Goal: Information Seeking & Learning: Learn about a topic

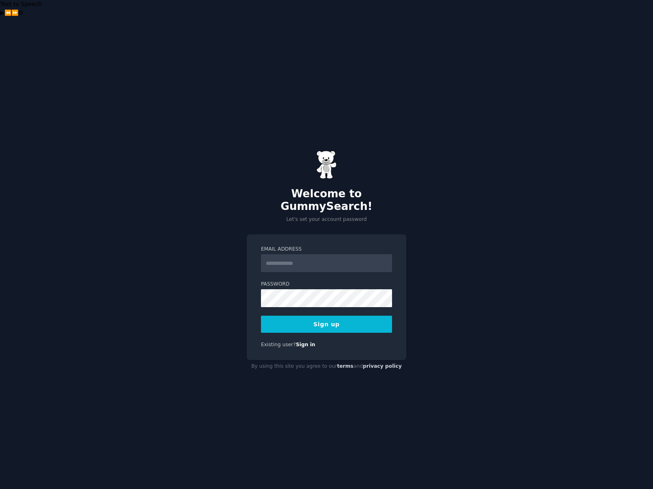
click at [294, 254] on input "Email Address" at bounding box center [326, 263] width 131 height 18
type input "**********"
click at [313, 316] on button "Sign up" at bounding box center [326, 324] width 131 height 17
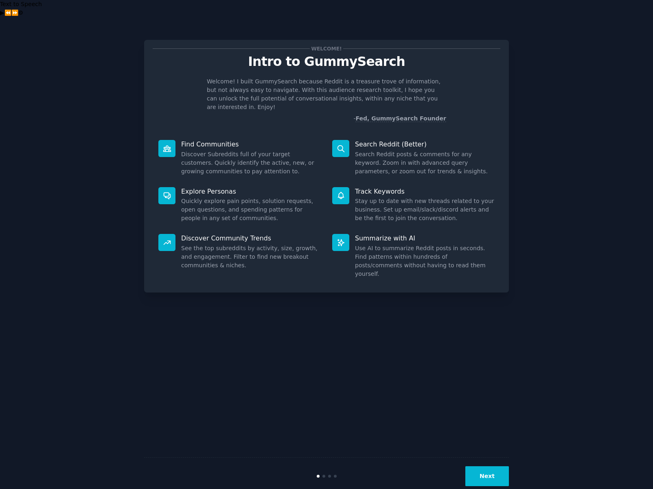
click at [491, 466] on button "Next" at bounding box center [487, 476] width 44 height 20
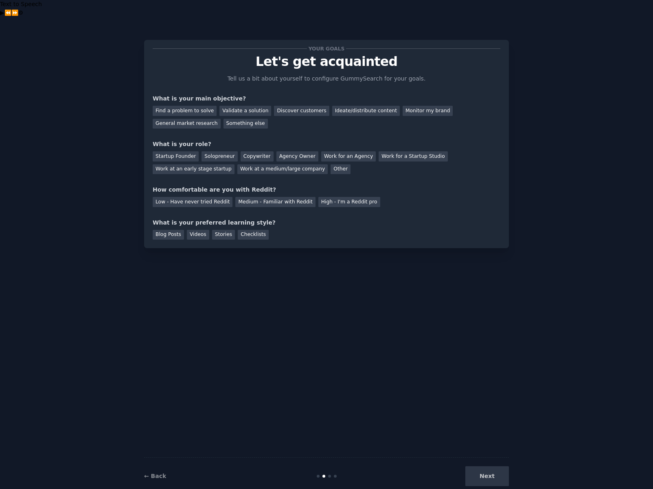
click at [493, 466] on div "Next" at bounding box center [448, 476] width 122 height 20
click at [489, 466] on div "Next" at bounding box center [448, 476] width 122 height 20
click at [487, 402] on div "Your goals Let's get acquainted Tell us a bit about yourself to configure Gummy…" at bounding box center [326, 261] width 365 height 466
click at [369, 330] on div "Your goals Let's get acquainted Tell us a bit about yourself to configure Gummy…" at bounding box center [326, 261] width 365 height 466
click at [193, 106] on div "Find a problem to solve" at bounding box center [185, 111] width 64 height 10
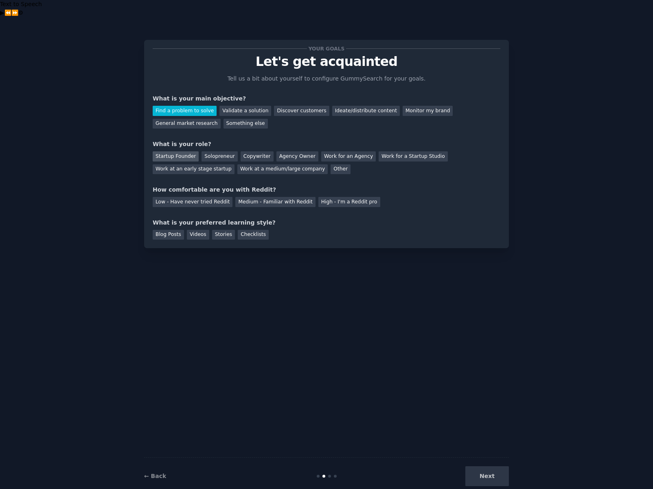
click at [183, 151] on div "Startup Founder" at bounding box center [176, 156] width 46 height 10
drag, startPoint x: 235, startPoint y: 173, endPoint x: 242, endPoint y: 173, distance: 7.3
click at [242, 186] on div "How comfortable are you with Reddit?" at bounding box center [327, 190] width 348 height 9
drag, startPoint x: 278, startPoint y: 172, endPoint x: 270, endPoint y: 181, distance: 13.0
click at [278, 186] on div "How comfortable are you with Reddit?" at bounding box center [327, 190] width 348 height 9
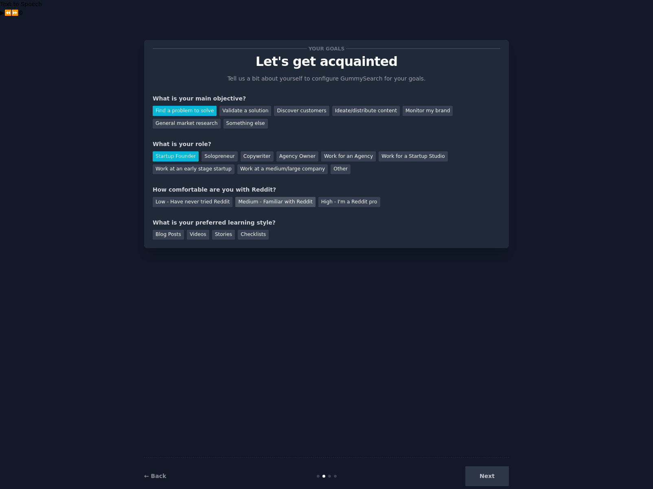
click at [271, 197] on div "Medium - Familiar with Reddit" at bounding box center [275, 202] width 80 height 10
click at [175, 230] on div "Blog Posts" at bounding box center [168, 235] width 31 height 10
click at [196, 230] on div "Videos" at bounding box center [198, 235] width 22 height 10
click at [495, 466] on button "Next" at bounding box center [487, 476] width 44 height 20
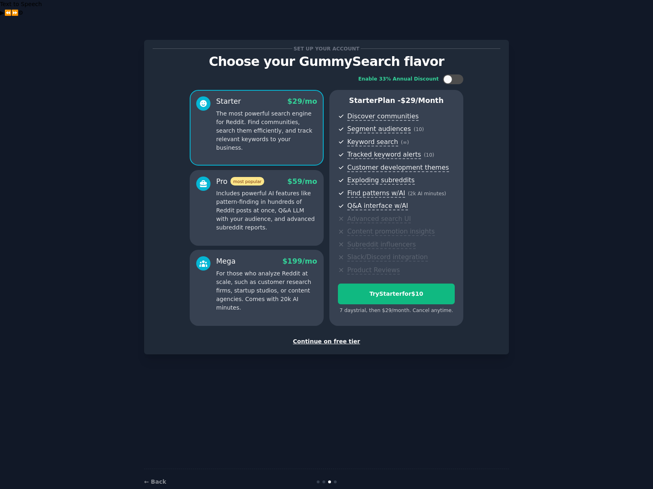
click at [329, 337] on div "Continue on free tier" at bounding box center [327, 341] width 348 height 9
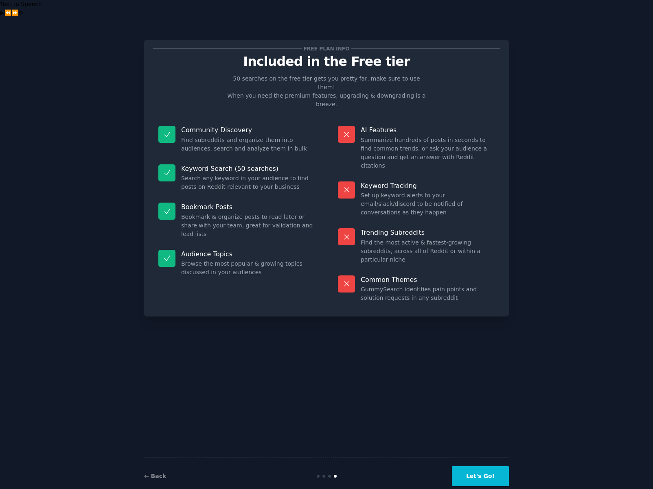
click at [493, 466] on button "Let's Go!" at bounding box center [480, 476] width 57 height 20
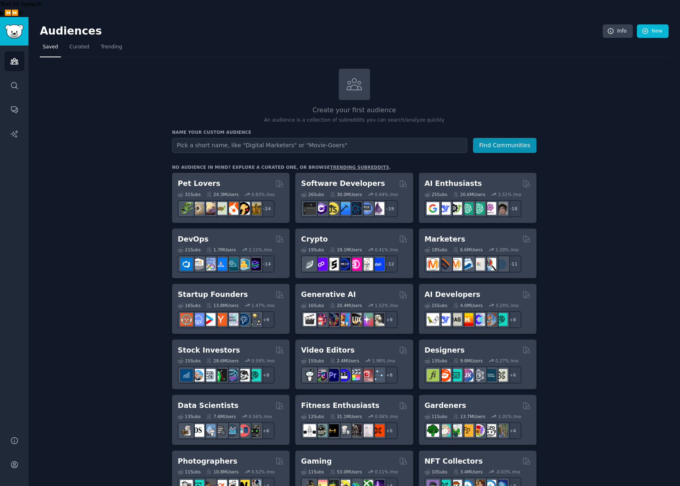
click at [108, 44] on span "Trending" at bounding box center [111, 47] width 21 height 7
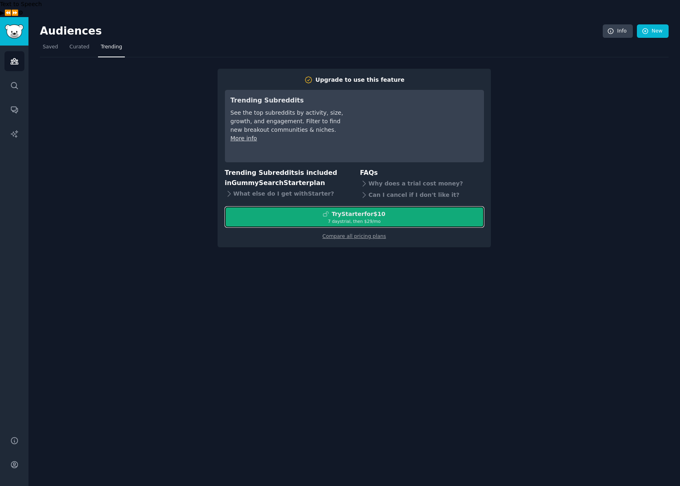
click at [411, 219] on div "7 days trial, then $ 29 /mo" at bounding box center [354, 222] width 258 height 6
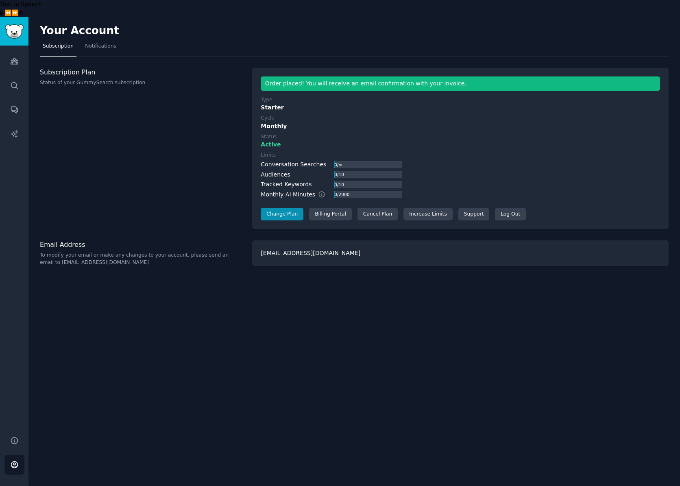
click at [231, 120] on div "Subscription Plan Status of your GummySearch subscription" at bounding box center [142, 149] width 204 height 162
drag, startPoint x: 452, startPoint y: 322, endPoint x: 206, endPoint y: 164, distance: 292.3
click at [450, 322] on div "Your Account Subscription Notifications Subscription Plan Status of your GummyS…" at bounding box center [354, 260] width 652 height 486
click at [168, 145] on div "Subscription Plan Status of your GummySearch subscription" at bounding box center [142, 149] width 204 height 162
click at [103, 43] on span "Notifications" at bounding box center [100, 46] width 31 height 7
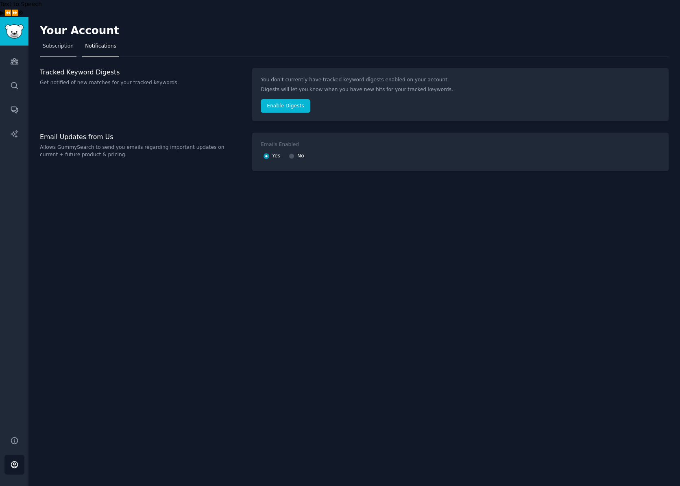
click at [63, 43] on span "Subscription" at bounding box center [58, 46] width 31 height 7
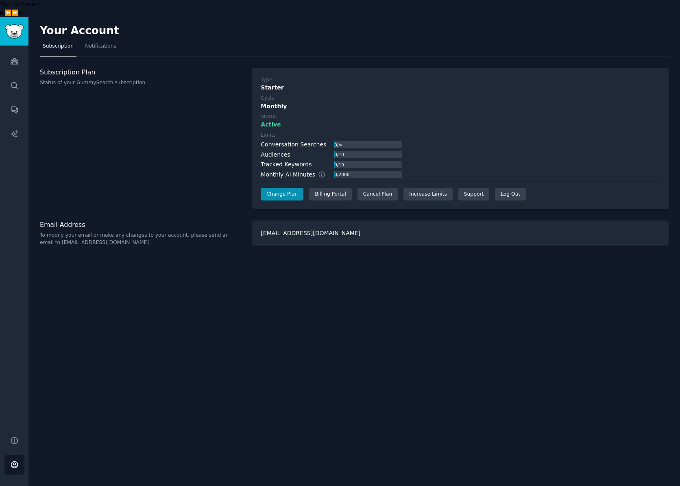
drag, startPoint x: 131, startPoint y: 127, endPoint x: 59, endPoint y: 86, distance: 82.6
click at [131, 126] on div "Subscription Plan Status of your GummySearch subscription" at bounding box center [142, 139] width 204 height 142
click at [9, 51] on link "Audiences" at bounding box center [14, 61] width 20 height 20
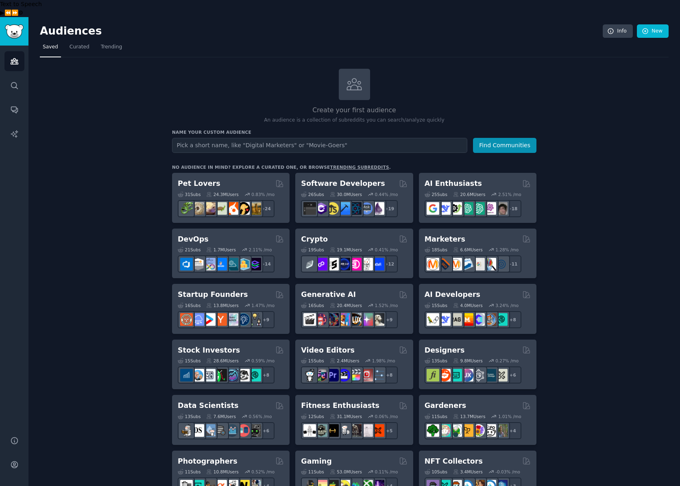
drag, startPoint x: 165, startPoint y: 83, endPoint x: 140, endPoint y: 58, distance: 34.8
click at [120, 41] on link "Trending" at bounding box center [111, 49] width 27 height 17
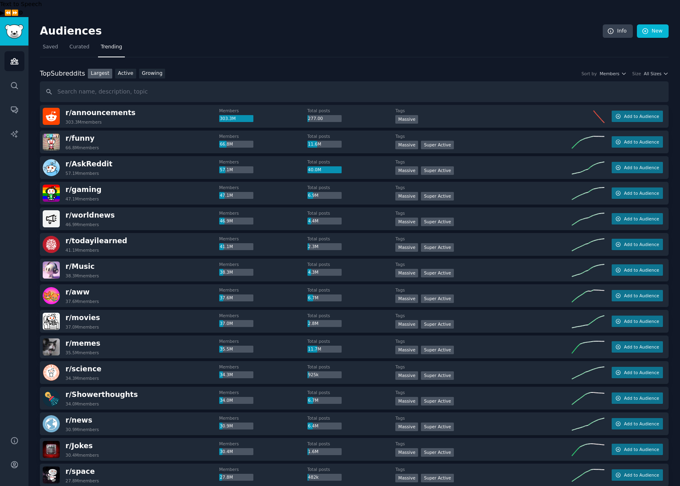
click at [320, 69] on div "Top Subreddits Top Subreddits Largest Active Growing Sort by Members Size All S…" at bounding box center [354, 74] width 629 height 10
click at [121, 69] on link "Active" at bounding box center [125, 74] width 21 height 10
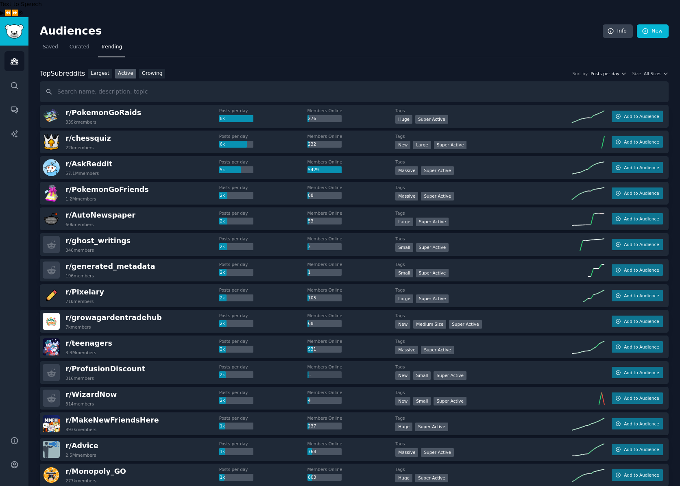
click at [616, 71] on span "Posts per day" at bounding box center [605, 74] width 29 height 6
drag, startPoint x: 533, startPoint y: 39, endPoint x: 647, endPoint y: 48, distance: 113.9
click at [534, 41] on nav "Saved Curated Trending" at bounding box center [354, 49] width 629 height 17
drag, startPoint x: 362, startPoint y: 51, endPoint x: 366, endPoint y: 48, distance: 5.1
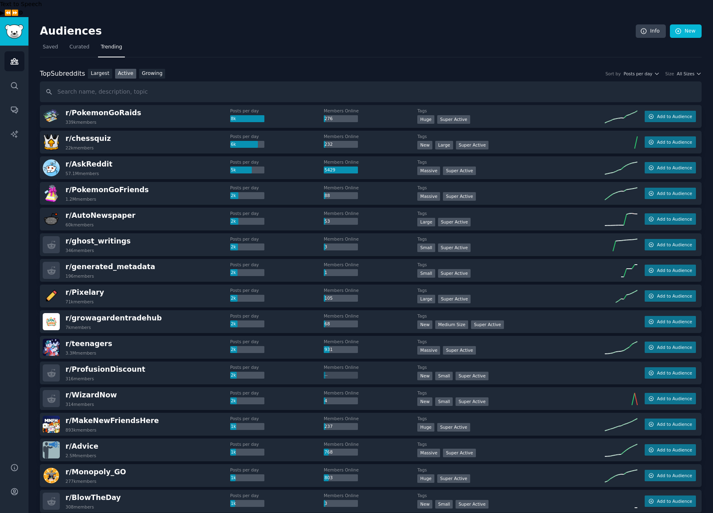
click at [244, 69] on div "Top Subreddits Top Subreddits Largest Active Growing Sort by Posts per day Size…" at bounding box center [371, 74] width 662 height 10
click at [413, 69] on div "Top Subreddits Top Subreddits Largest Active Growing Sort by Posts per day Size…" at bounding box center [371, 74] width 662 height 10
click at [680, 24] on link "New" at bounding box center [686, 31] width 32 height 14
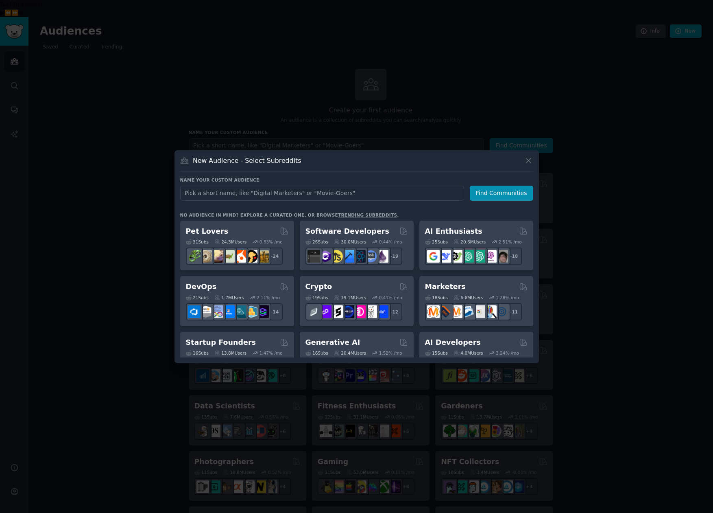
click at [458, 57] on div at bounding box center [356, 256] width 713 height 513
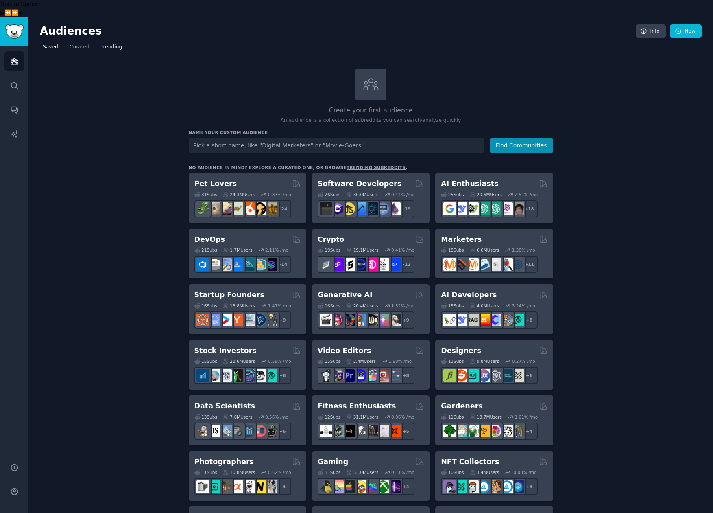
click at [103, 44] on span "Trending" at bounding box center [111, 47] width 21 height 7
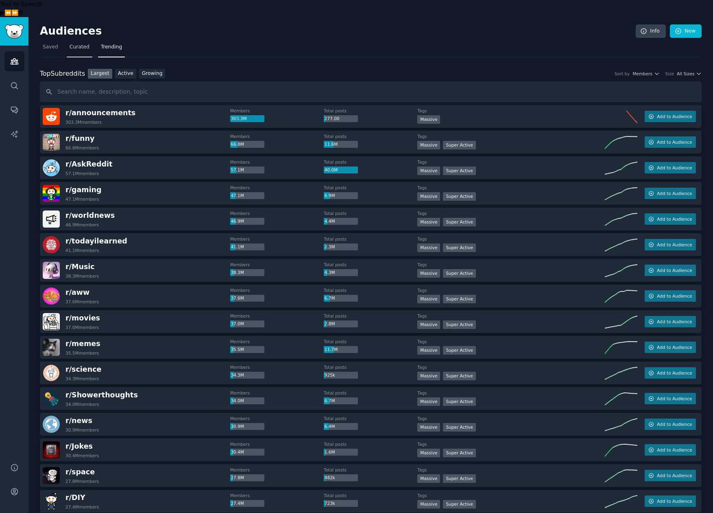
click at [72, 44] on span "Curated" at bounding box center [80, 47] width 20 height 7
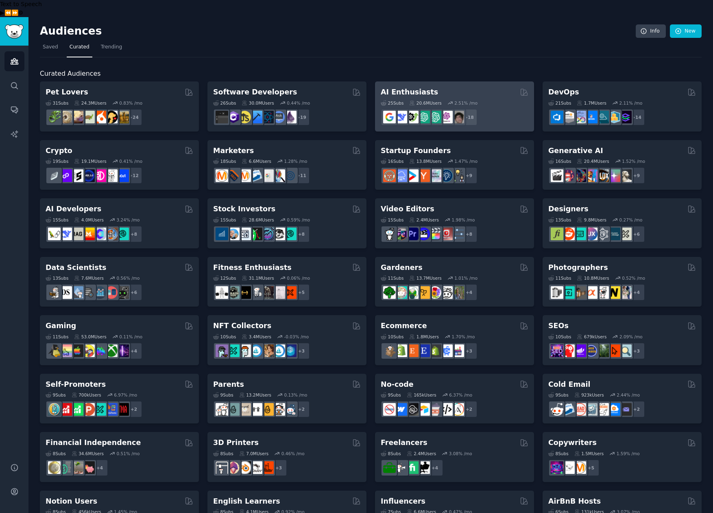
click at [409, 87] on h2 "AI Enthusiasts" at bounding box center [409, 92] width 57 height 10
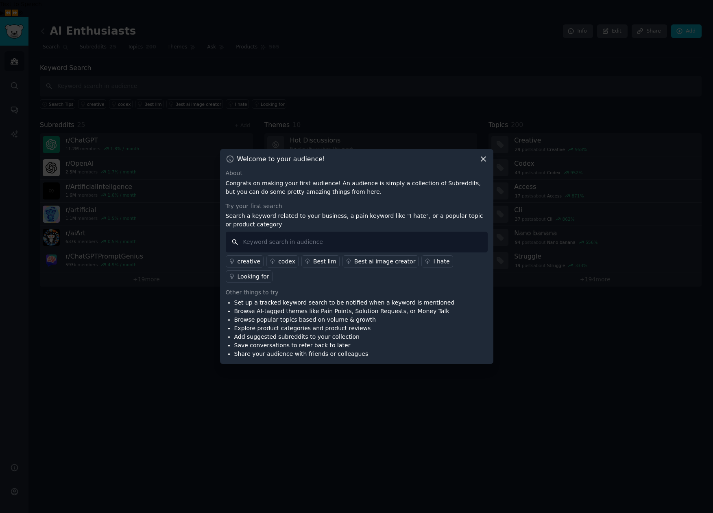
click at [268, 247] on input "text" at bounding box center [357, 242] width 262 height 21
click at [433, 265] on div "I hate" at bounding box center [441, 261] width 16 height 9
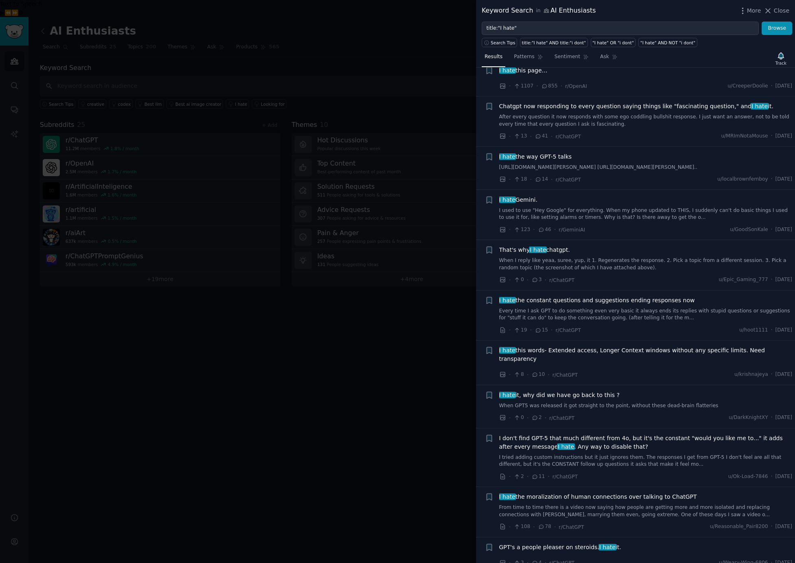
scroll to position [324, 0]
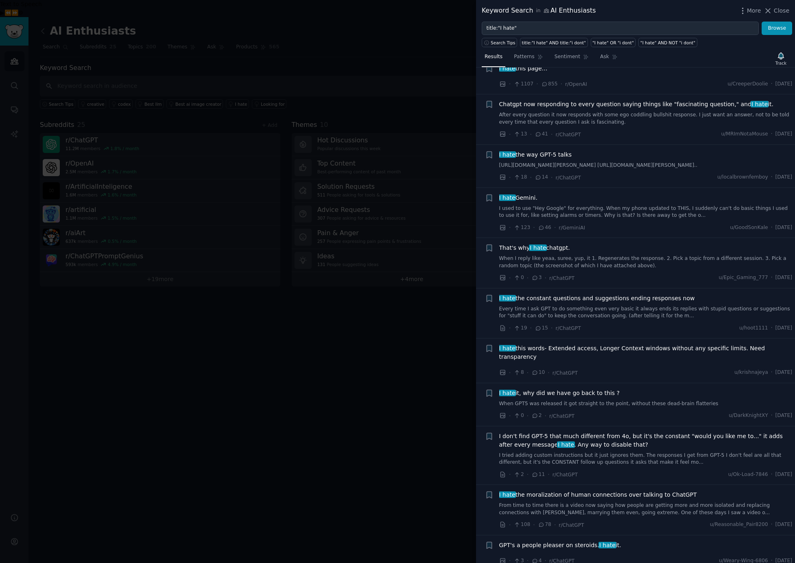
drag, startPoint x: 778, startPoint y: 11, endPoint x: 454, endPoint y: 264, distance: 411.1
click at [680, 11] on span "Close" at bounding box center [781, 11] width 15 height 9
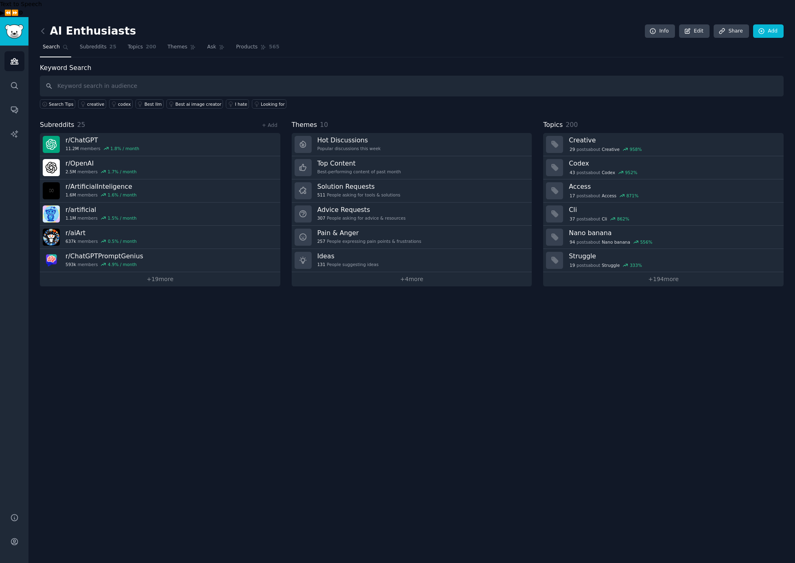
click at [369, 395] on div "AI Enthusiasts Info Edit Share Add Search Subreddits 25 Topics 200 Themes Ask P…" at bounding box center [411, 298] width 767 height 563
click at [160, 272] on link "+ 19 more" at bounding box center [160, 279] width 240 height 14
click at [380, 95] on div "Keyword Search Search Tips title:"I hate" creative codex Best llm Best ai image…" at bounding box center [412, 174] width 744 height 223
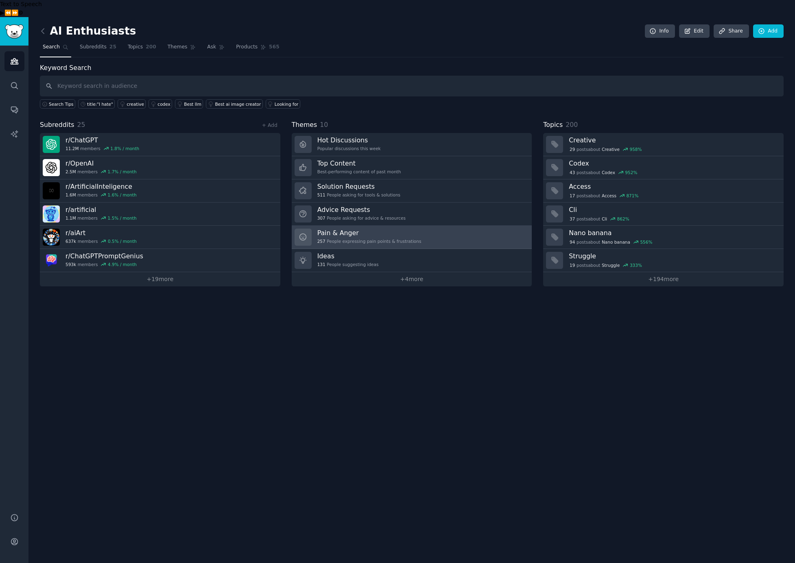
click at [348, 238] on div "257 People expressing pain points & frustrations" at bounding box center [369, 241] width 104 height 6
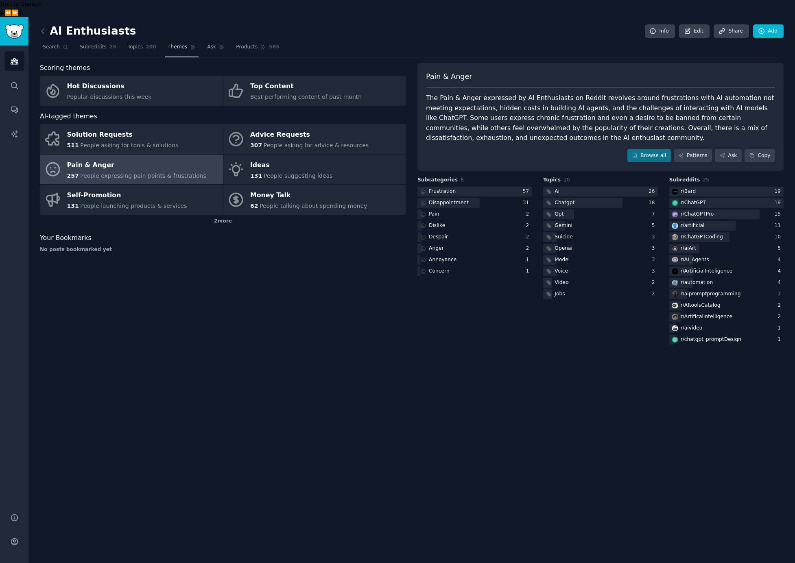
click at [416, 328] on div "Scoring themes Hot Discussions Popular discussions this week Top Content Best-p…" at bounding box center [412, 204] width 744 height 283
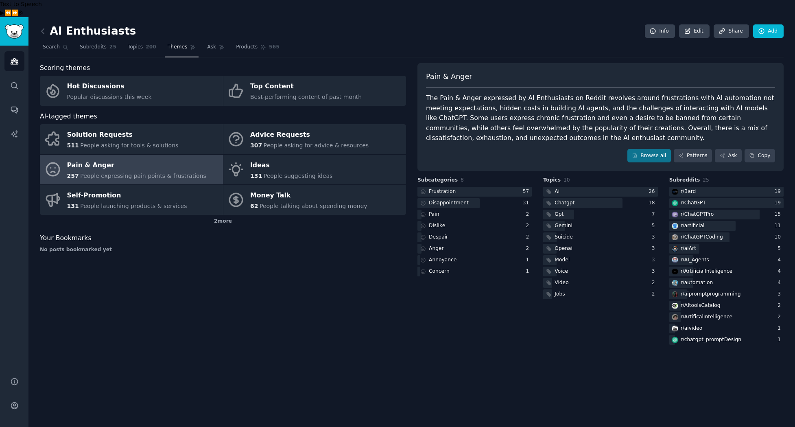
click at [262, 335] on div "AI Enthusiasts Info Edit Share Add Search Subreddits 25 Topics 200 Themes Ask P…" at bounding box center [411, 230] width 767 height 427
drag, startPoint x: 275, startPoint y: 330, endPoint x: 470, endPoint y: 254, distance: 209.2
click at [294, 326] on div "AI Enthusiasts Info Edit Share Add Search Subreddits 25 Topics 200 Themes Ask P…" at bounding box center [411, 230] width 767 height 427
click at [537, 146] on div "Pain & Anger The Pain & [PERSON_NAME] expressed by AI Enthusiasts on Reddit rev…" at bounding box center [601, 117] width 366 height 108
click at [597, 129] on div "Pain & Anger The Pain & [PERSON_NAME] expressed by AI Enthusiasts on Reddit rev…" at bounding box center [601, 117] width 366 height 108
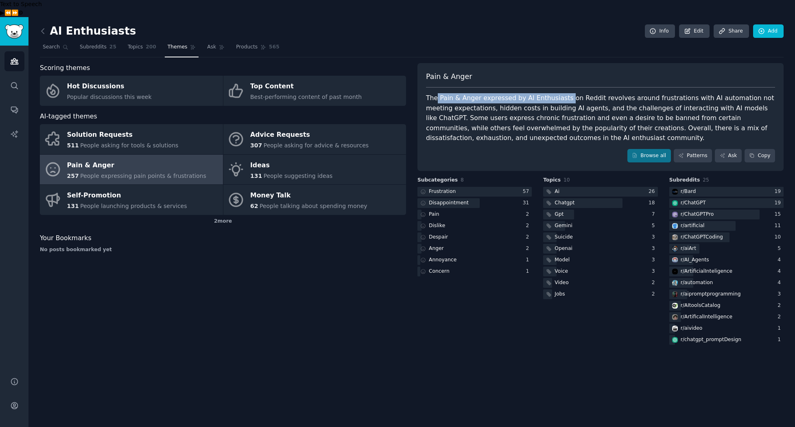
drag, startPoint x: 436, startPoint y: 82, endPoint x: 562, endPoint y: 81, distance: 125.7
click at [562, 93] on div "The Pain & Anger expressed by AI Enthusiasts on Reddit revolves around frustrat…" at bounding box center [600, 118] width 349 height 50
click at [662, 149] on link "Browse all" at bounding box center [649, 156] width 44 height 14
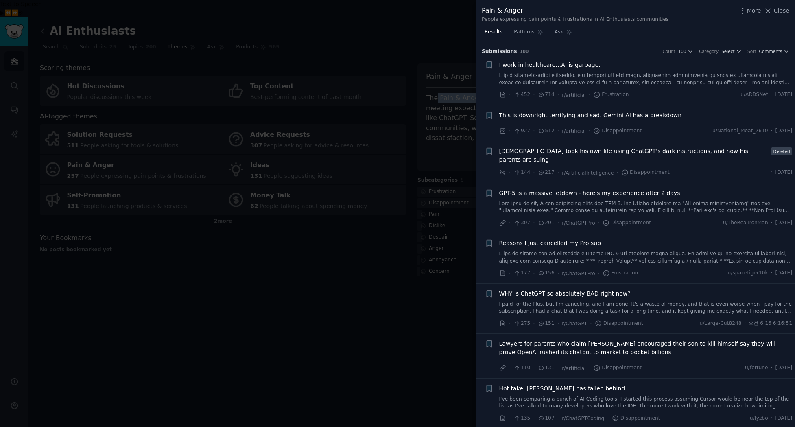
click at [680, 77] on link at bounding box center [645, 79] width 293 height 14
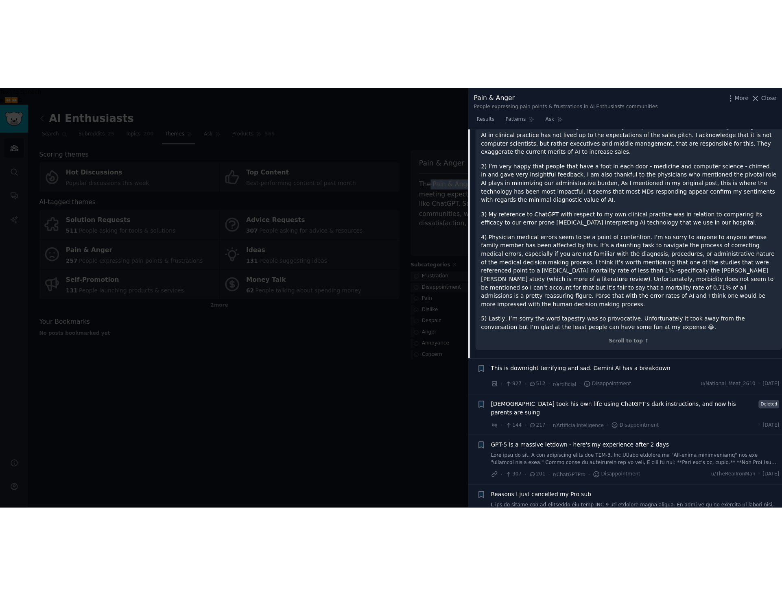
scroll to position [505, 0]
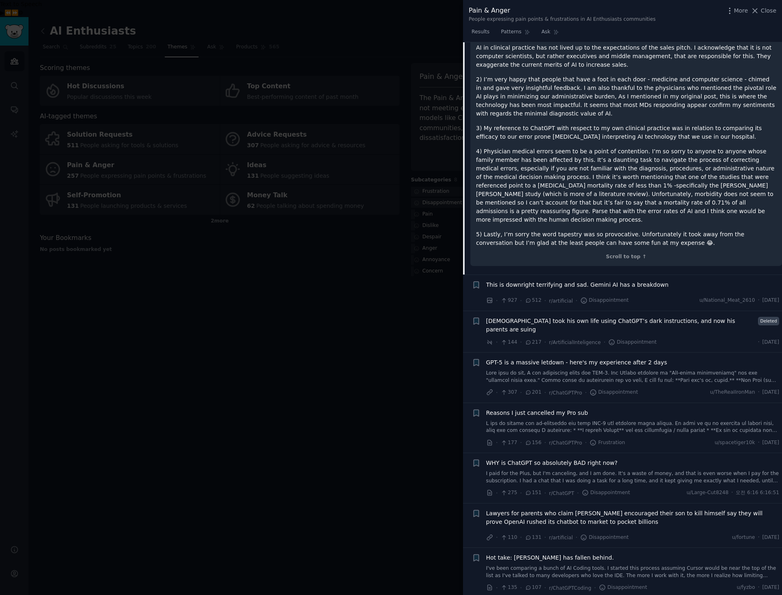
drag, startPoint x: 179, startPoint y: 260, endPoint x: 184, endPoint y: 254, distance: 7.2
click at [179, 259] on div at bounding box center [391, 297] width 782 height 595
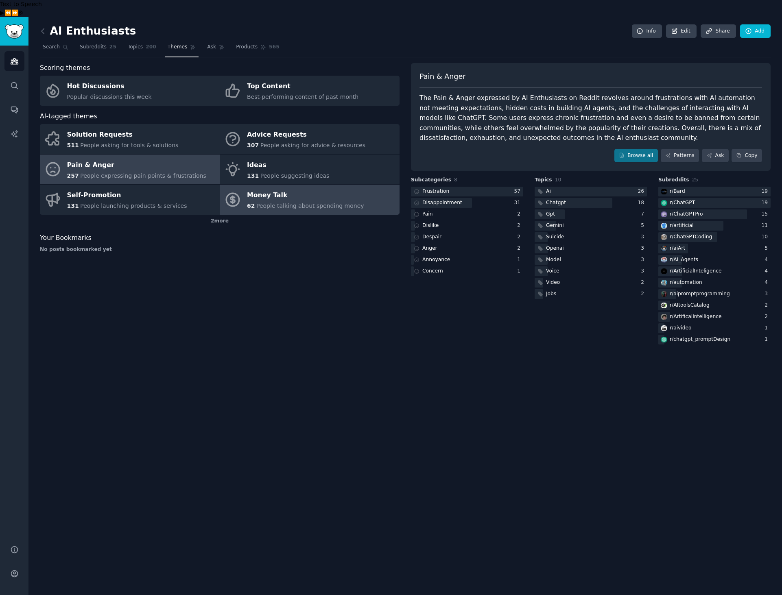
click at [292, 189] on div "Money Talk" at bounding box center [305, 195] width 117 height 13
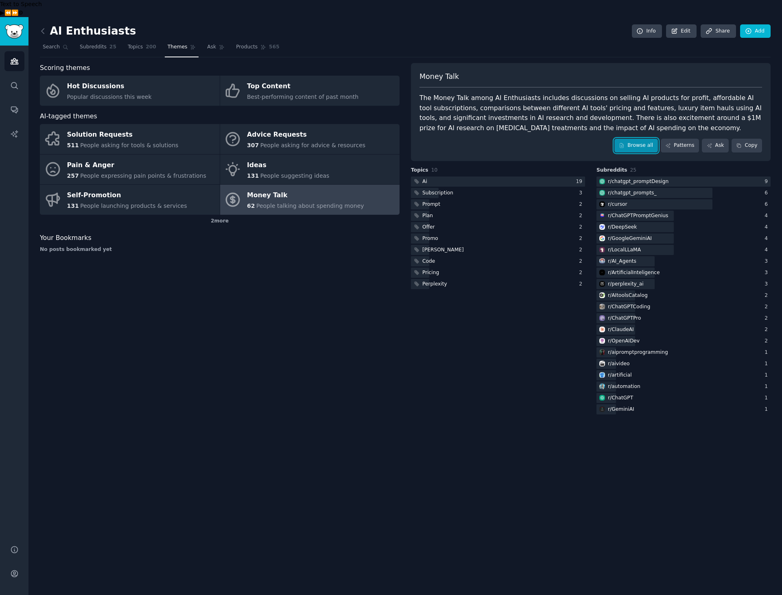
click at [642, 139] on link "Browse all" at bounding box center [636, 146] width 44 height 14
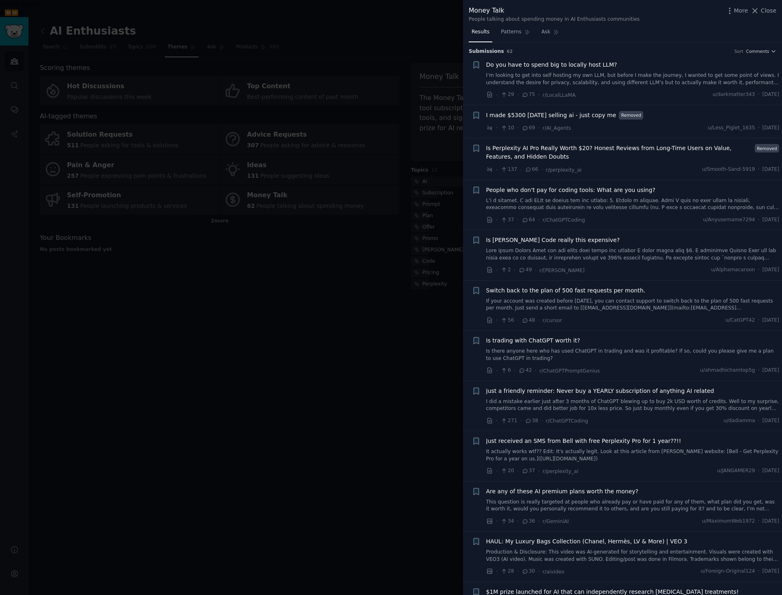
click at [604, 115] on span "I made $5300 [DATE] selling ai - just copy me" at bounding box center [551, 115] width 130 height 9
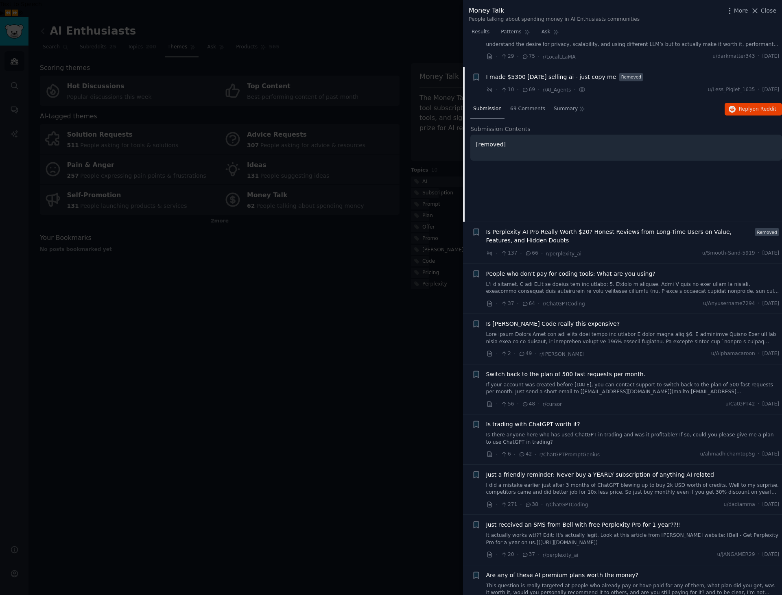
scroll to position [63, 0]
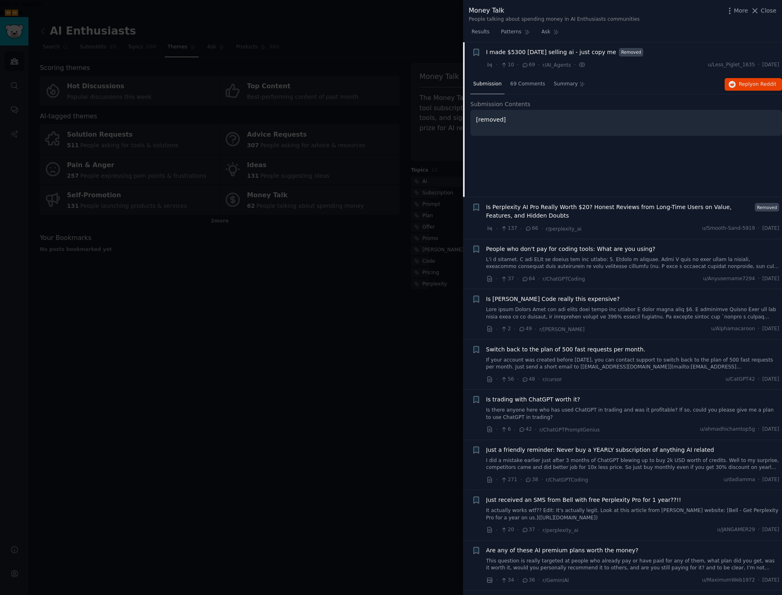
click at [595, 54] on span "I made $5300 [DATE] selling ai - just copy me" at bounding box center [551, 52] width 130 height 9
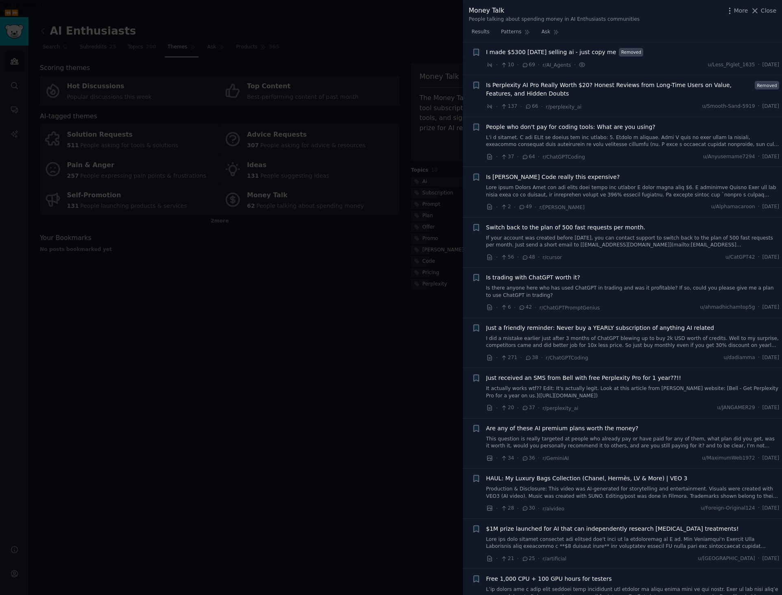
click at [593, 93] on span "Is Perplexity AI Pro Really Worth $20? Honest Reviews from Long-Time Users on V…" at bounding box center [619, 89] width 266 height 17
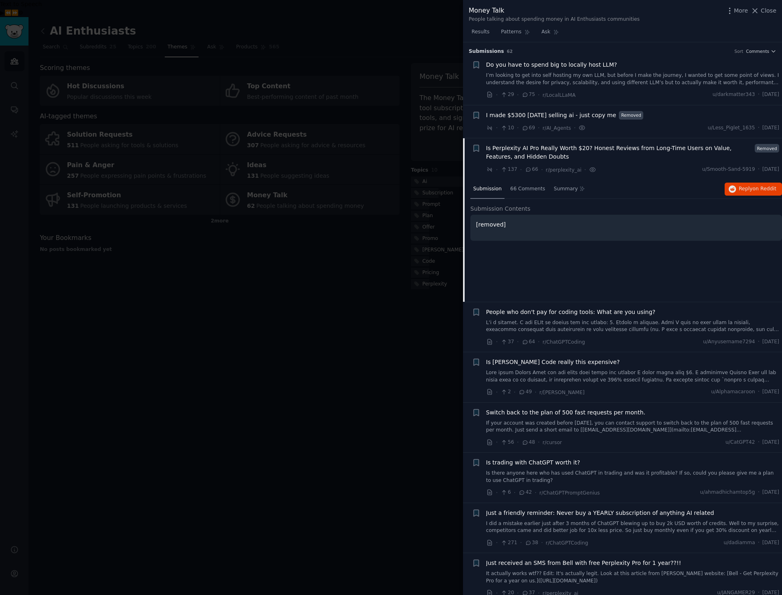
click at [676, 83] on link "I’m looking to get into self hosting my own LLM, but before I make the journey,…" at bounding box center [632, 79] width 293 height 14
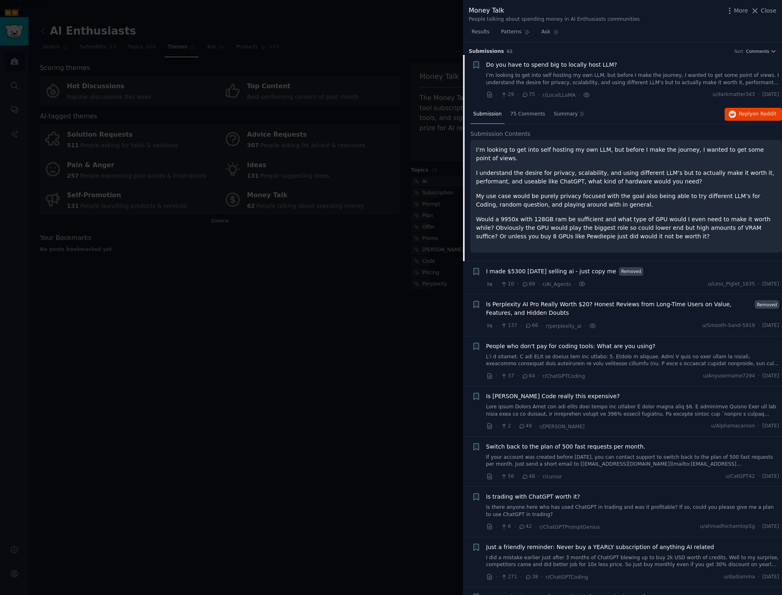
scroll to position [13, 0]
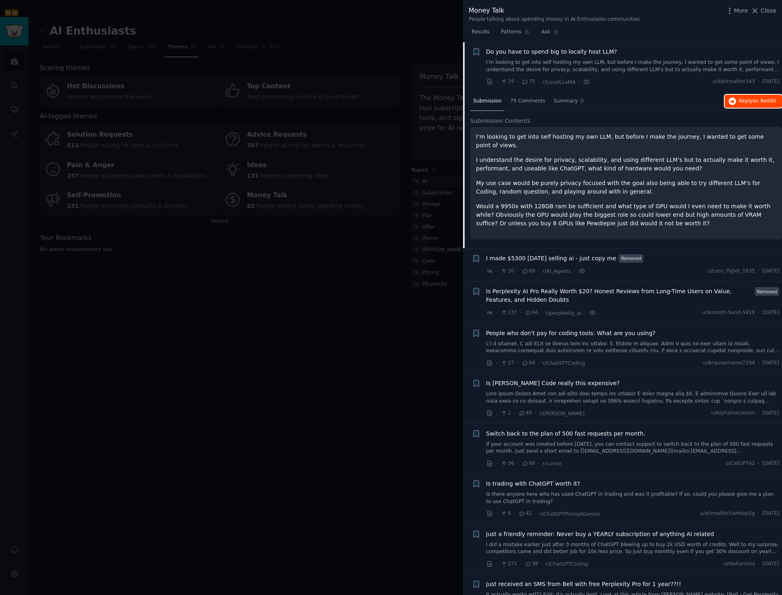
click at [680, 99] on span "Reply on Reddit" at bounding box center [757, 101] width 37 height 7
click at [595, 261] on span "I made $5300 [DATE] selling ai - just copy me" at bounding box center [551, 258] width 130 height 9
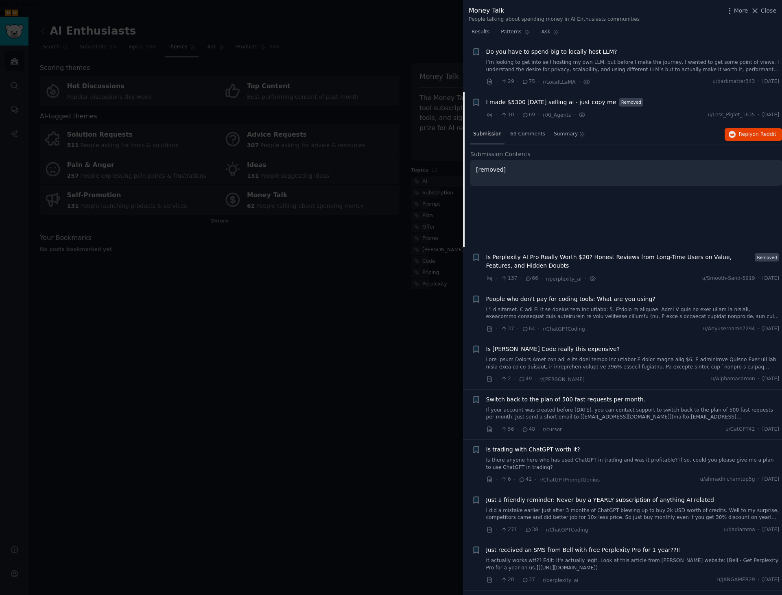
scroll to position [63, 0]
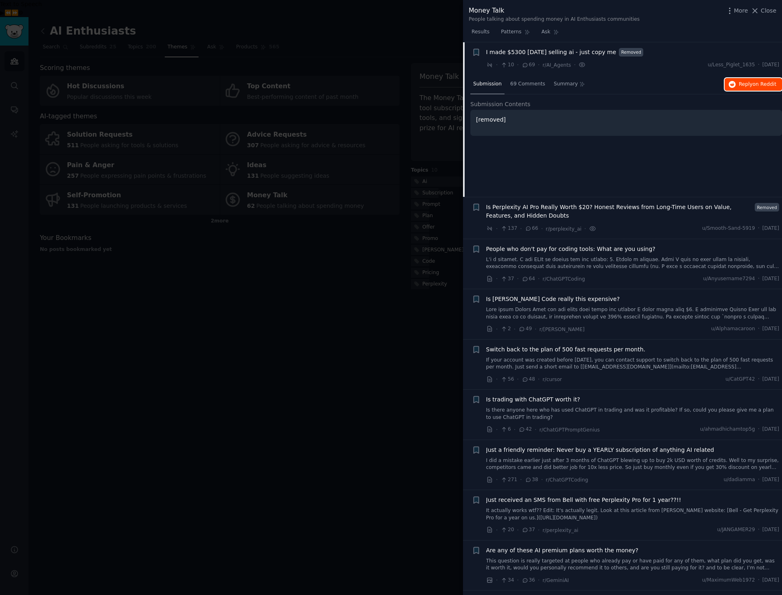
click at [680, 83] on span "on Reddit" at bounding box center [765, 84] width 24 height 6
click at [551, 214] on span "Is Perplexity AI Pro Really Worth $20? Honest Reviews from Long-Time Users on V…" at bounding box center [619, 211] width 266 height 17
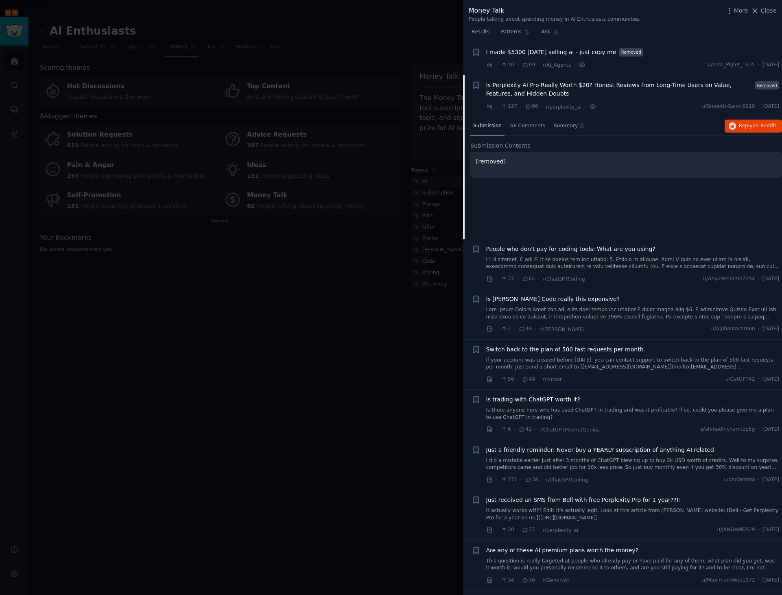
scroll to position [96, 0]
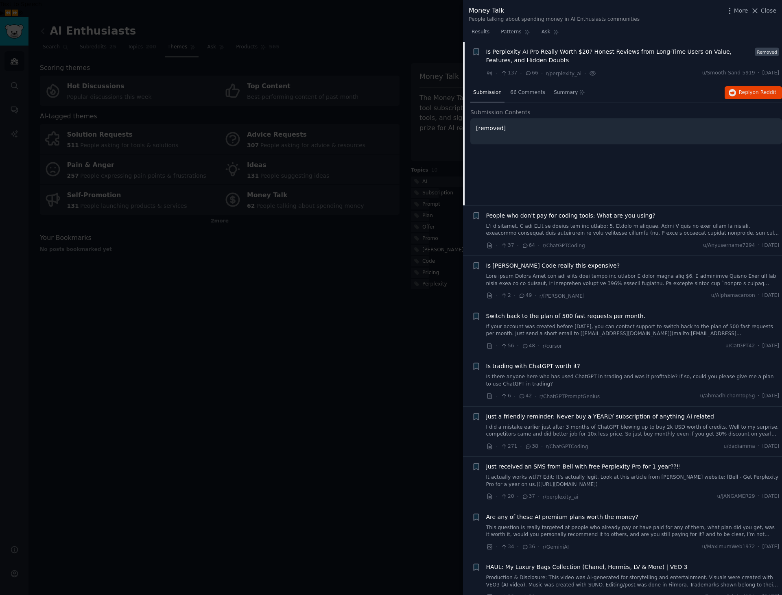
click at [584, 230] on link at bounding box center [632, 230] width 293 height 14
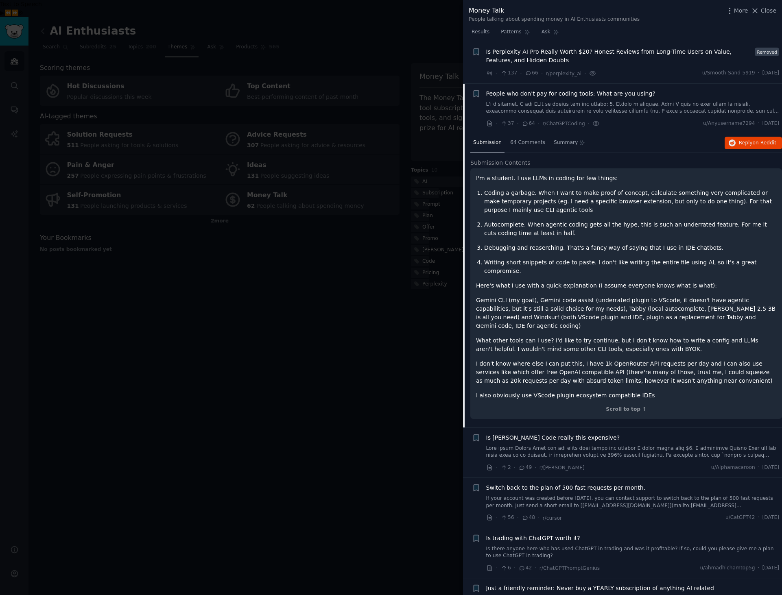
scroll to position [138, 0]
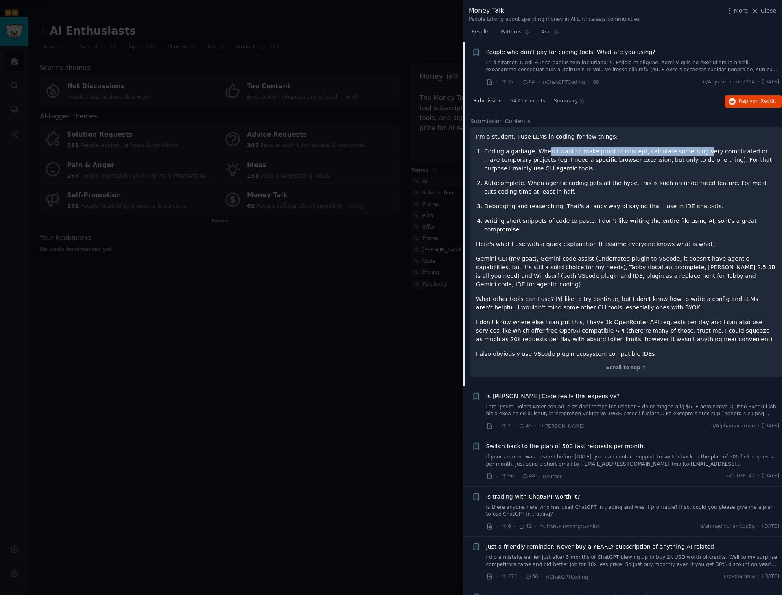
drag, startPoint x: 547, startPoint y: 153, endPoint x: 693, endPoint y: 152, distance: 146.1
click at [680, 152] on p "Coding a garbage. When I want to make proof of concept, calculate something ver…" at bounding box center [630, 160] width 292 height 26
click at [654, 186] on p "Autocomplete. When agentic coding gets all the hype, this is such an underrated…" at bounding box center [630, 187] width 292 height 17
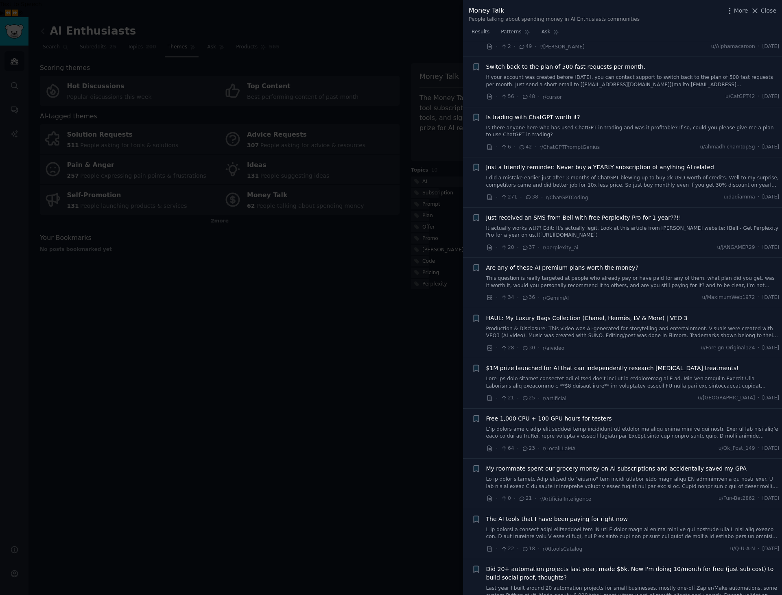
scroll to position [519, 0]
